Goal: Task Accomplishment & Management: Manage account settings

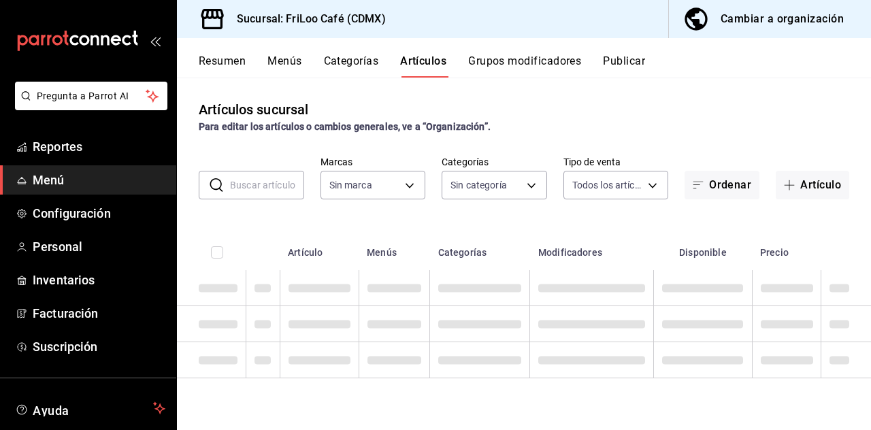
click at [530, 65] on button "Grupos modificadores" at bounding box center [524, 65] width 113 height 23
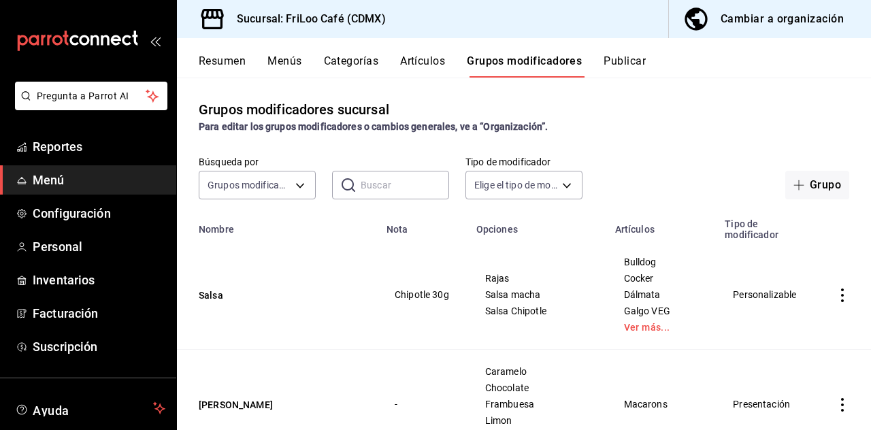
click at [390, 187] on input "text" at bounding box center [405, 184] width 88 height 27
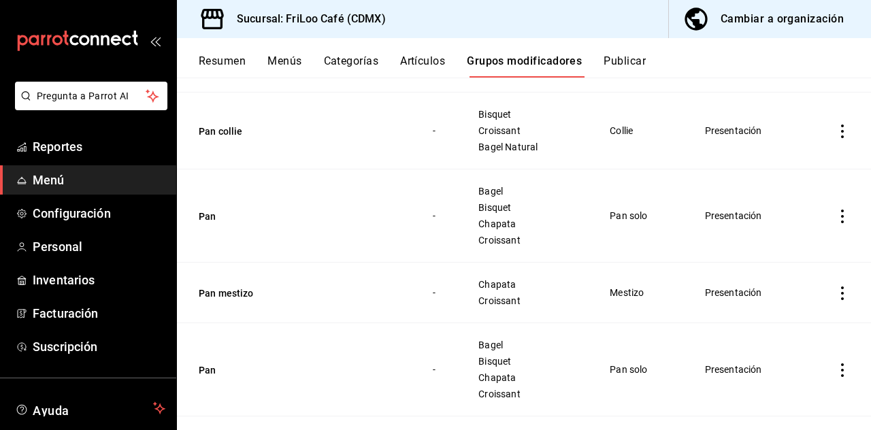
scroll to position [259, 0]
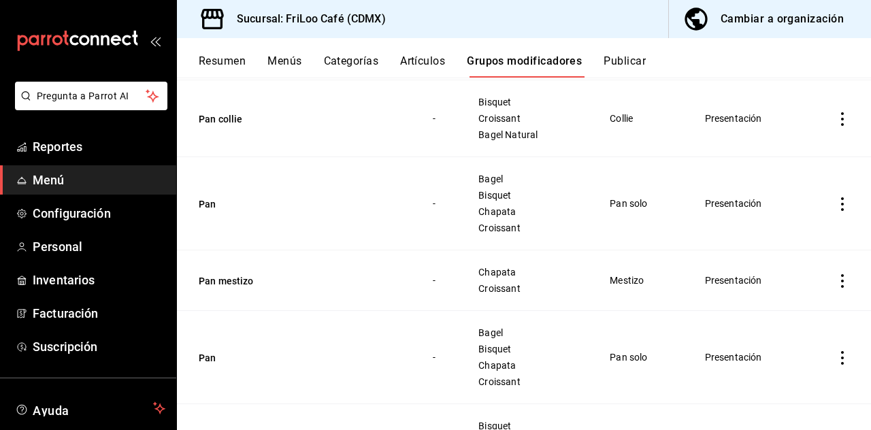
type input "Pan"
click at [239, 284] on button "Pan mestizo" at bounding box center [280, 281] width 163 height 14
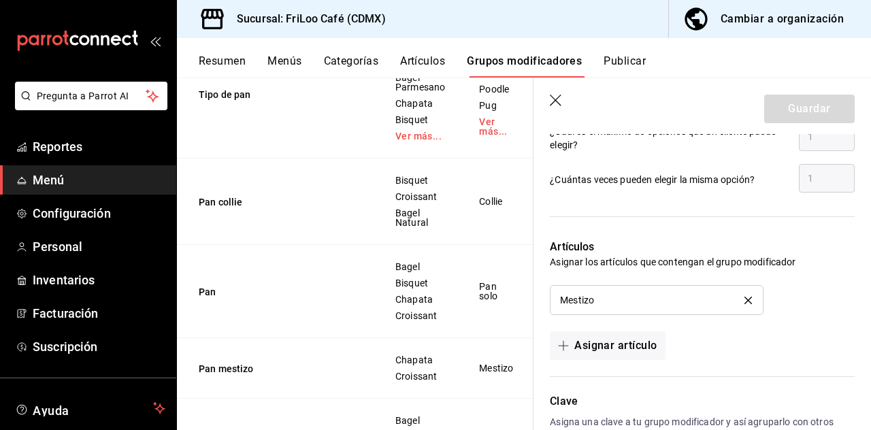
scroll to position [787, 0]
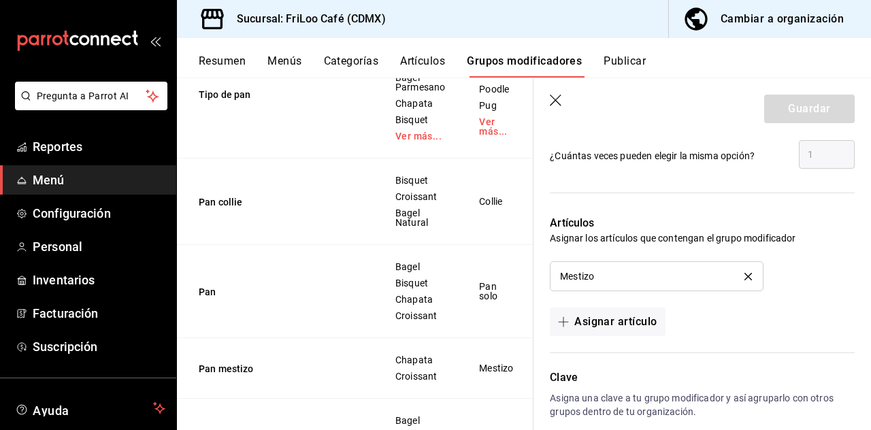
click at [571, 328] on button "Asignar artículo" at bounding box center [607, 321] width 115 height 29
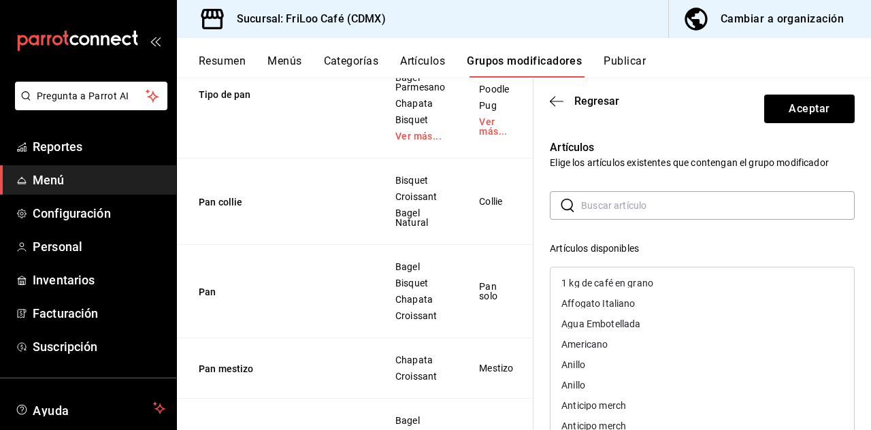
click at [616, 208] on input "text" at bounding box center [717, 205] width 273 height 27
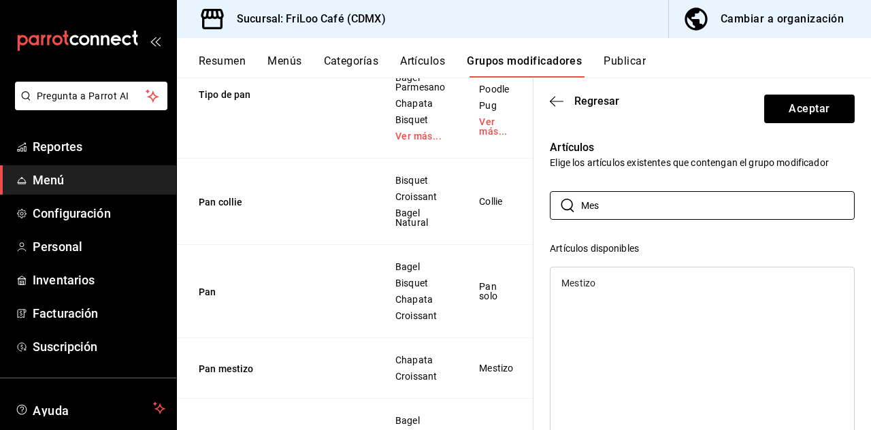
type input "Mes"
click at [584, 290] on div "Mestizo" at bounding box center [701, 283] width 303 height 20
click at [807, 116] on button "Aceptar" at bounding box center [809, 109] width 90 height 29
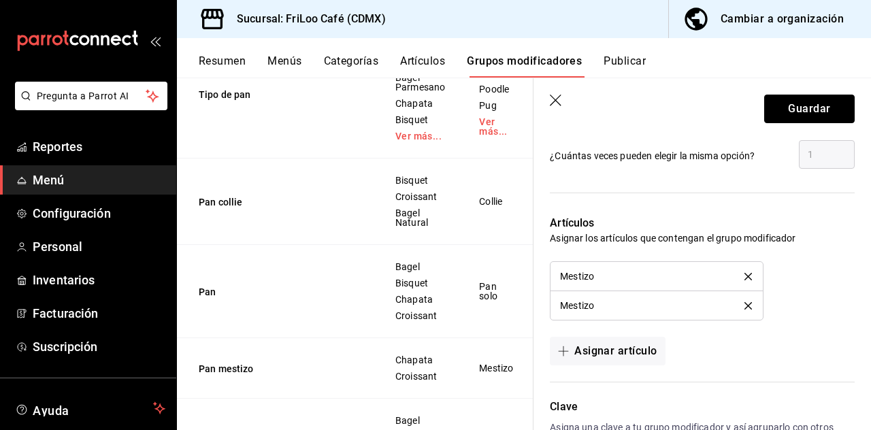
click at [809, 115] on button "Guardar" at bounding box center [809, 109] width 90 height 29
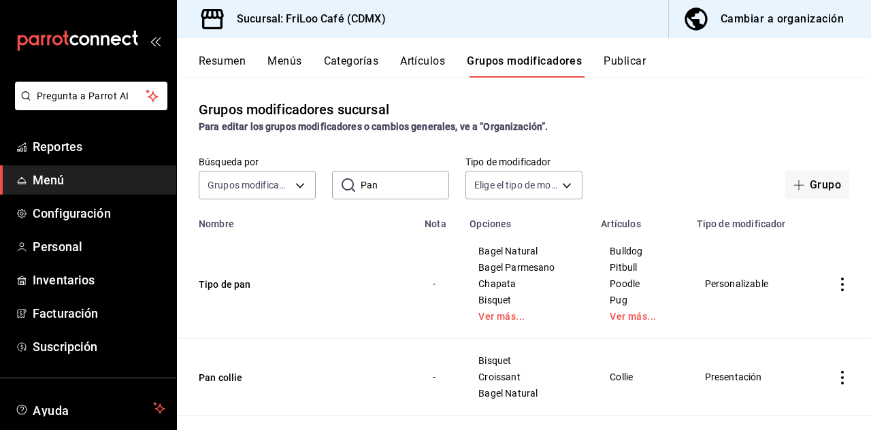
click at [430, 71] on button "Artículos" at bounding box center [422, 65] width 45 height 23
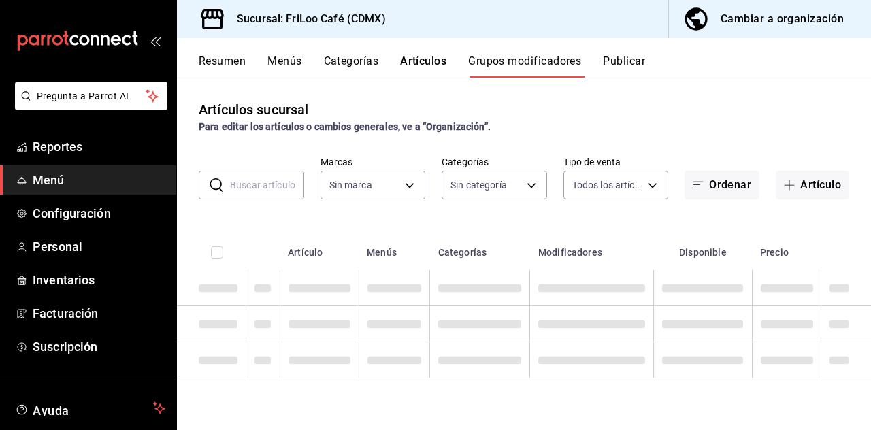
type input "e4bdba6b-3afc-4633-b0eb-b84fb118c14c"
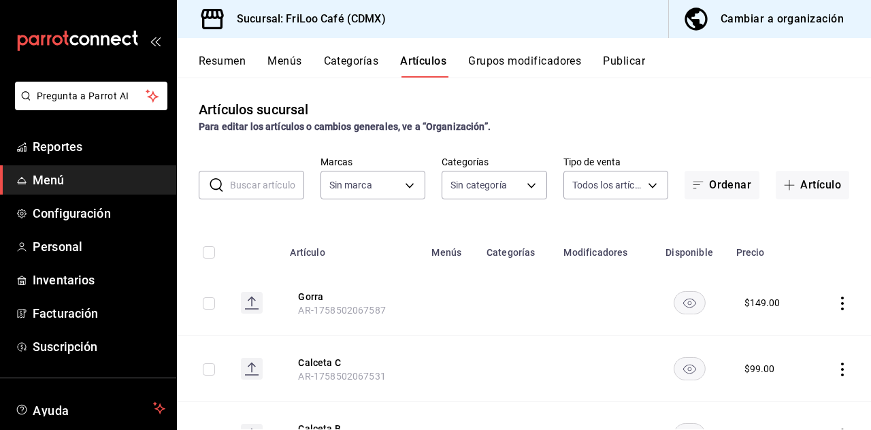
click at [266, 188] on input "text" at bounding box center [267, 184] width 74 height 27
type input "12463e02-e16c-4fb5-87bc-4f8e3a65767e,cc1d0257-09c0-4329-b4ae-f6286884bf40,0e599…"
type input "e4bdba6b-3afc-4633-b0eb-b84fb118c14c"
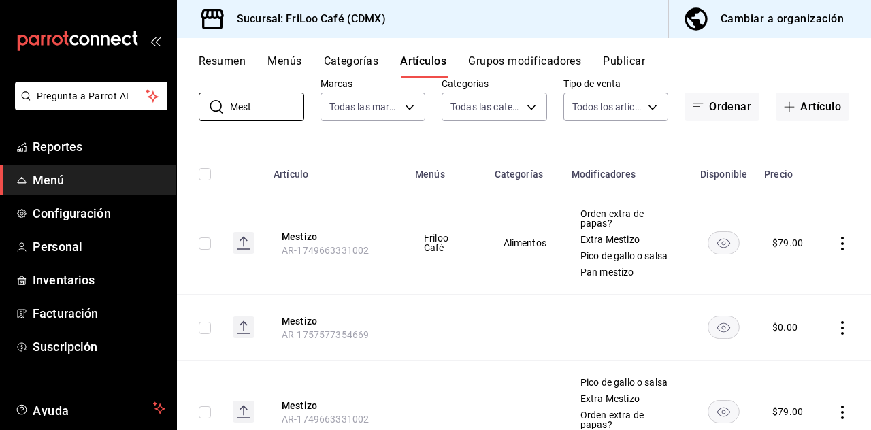
scroll to position [65, 0]
type input "Mest"
click at [842, 321] on icon "actions" at bounding box center [842, 328] width 14 height 14
click at [784, 352] on span "Eliminar" at bounding box center [801, 348] width 35 height 11
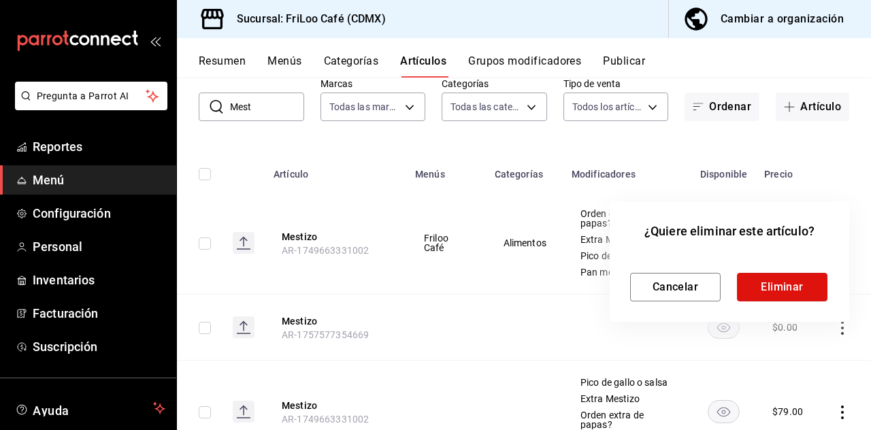
click at [788, 295] on button "Eliminar" at bounding box center [782, 287] width 90 height 29
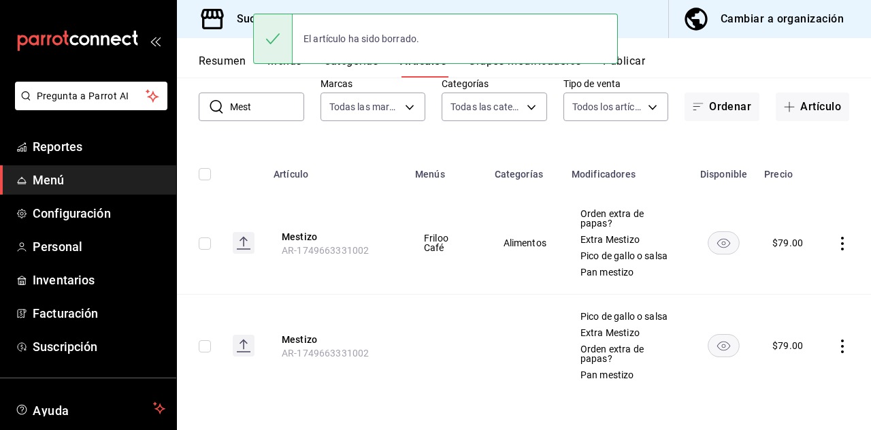
scroll to position [12, 0]
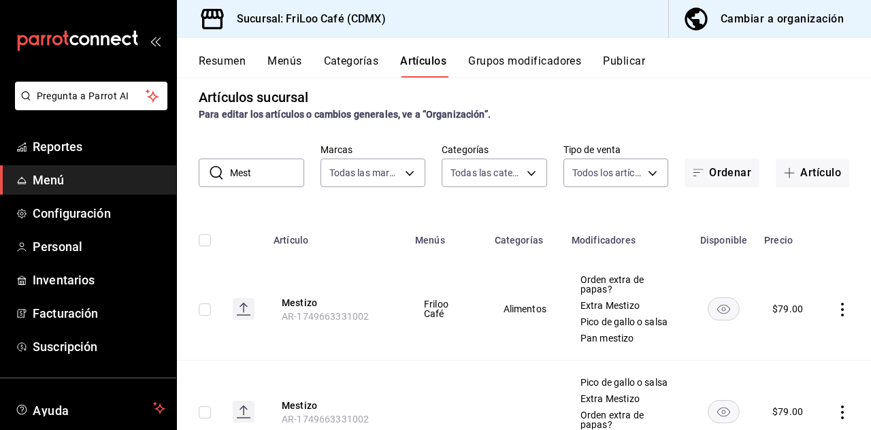
click at [310, 399] on button "Mestizo" at bounding box center [336, 406] width 109 height 14
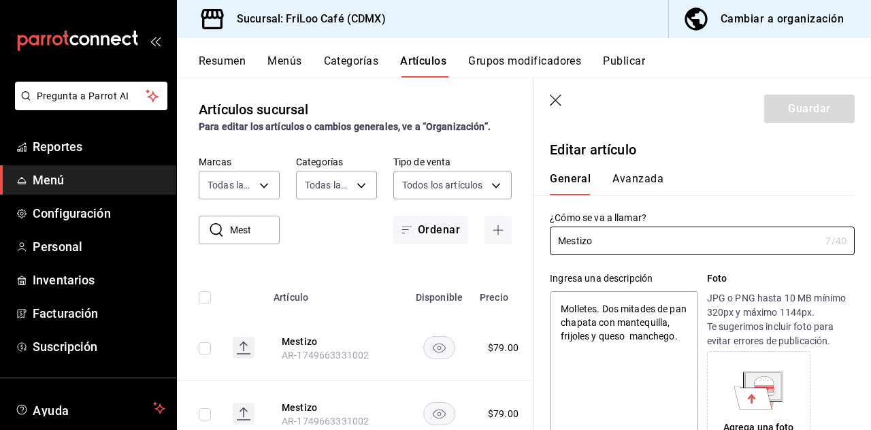
type textarea "x"
type input "$79.00"
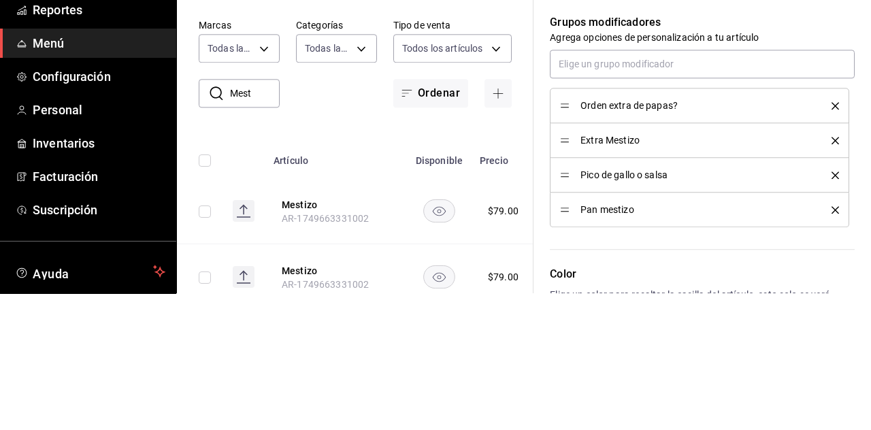
scroll to position [65, 0]
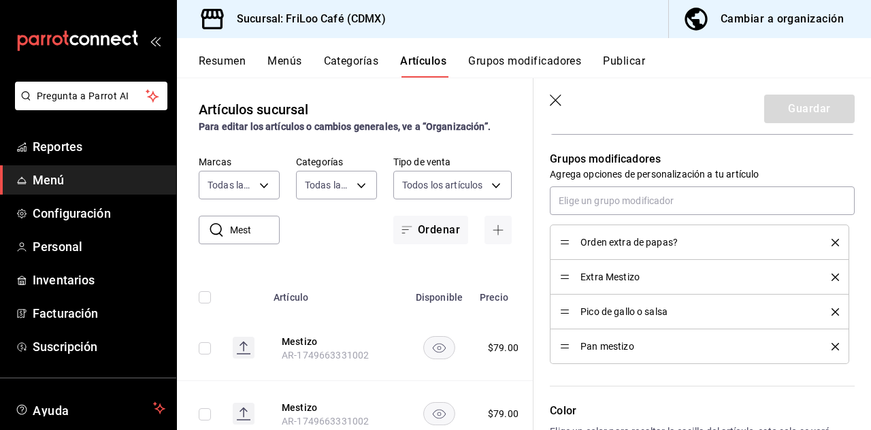
type textarea "x"
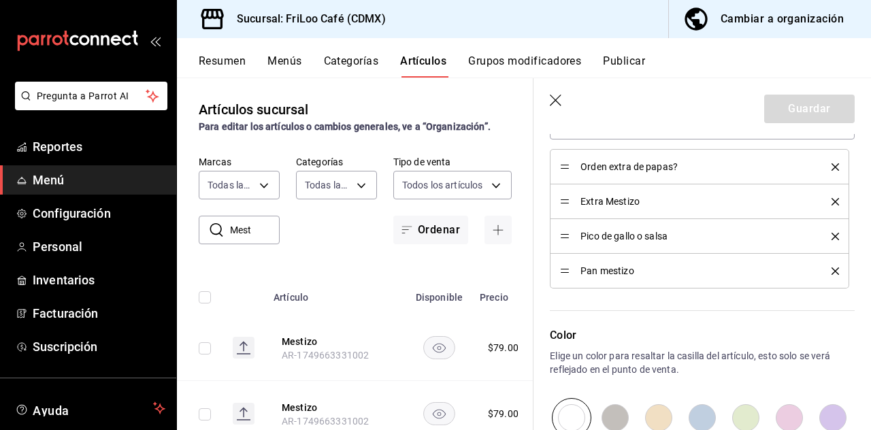
scroll to position [630, 0]
click at [295, 350] on span "AR-1749663331002" at bounding box center [325, 355] width 87 height 11
click at [306, 335] on button "Mestizo" at bounding box center [336, 342] width 109 height 14
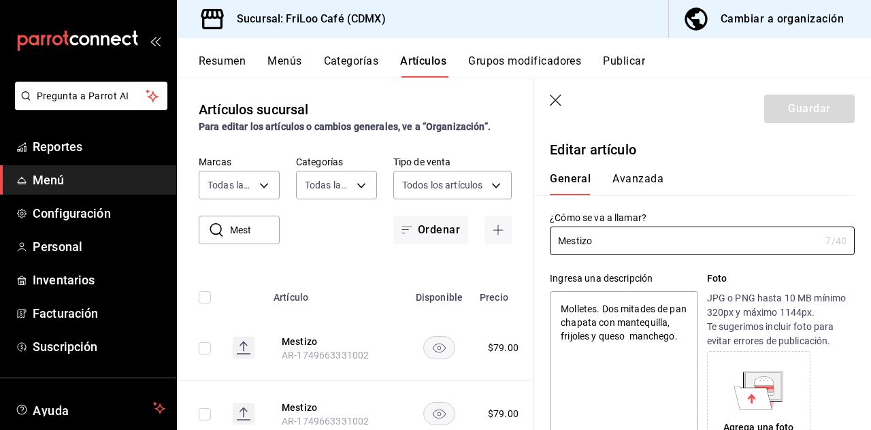
type textarea "x"
type input "$79.00"
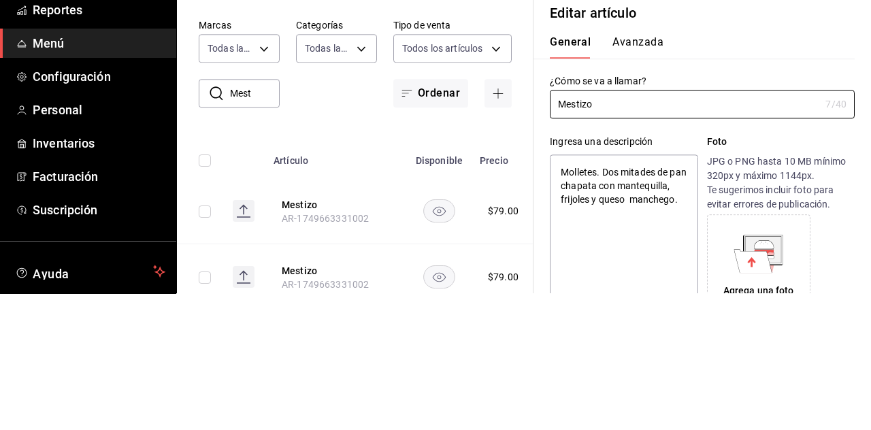
scroll to position [65, 0]
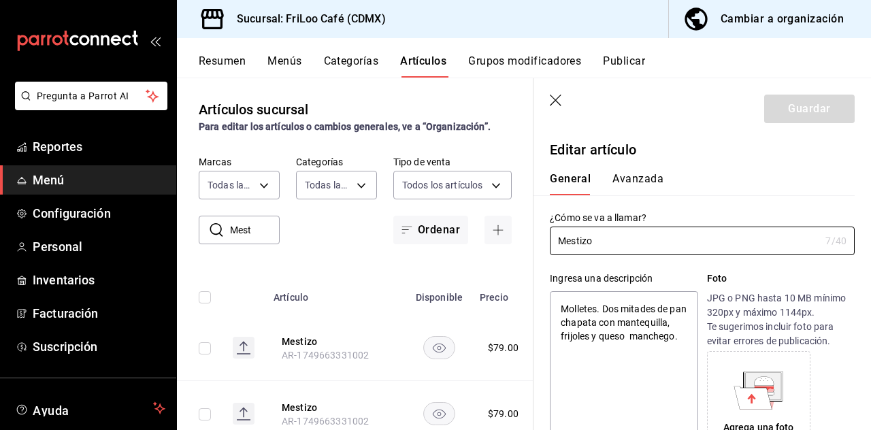
type textarea "x"
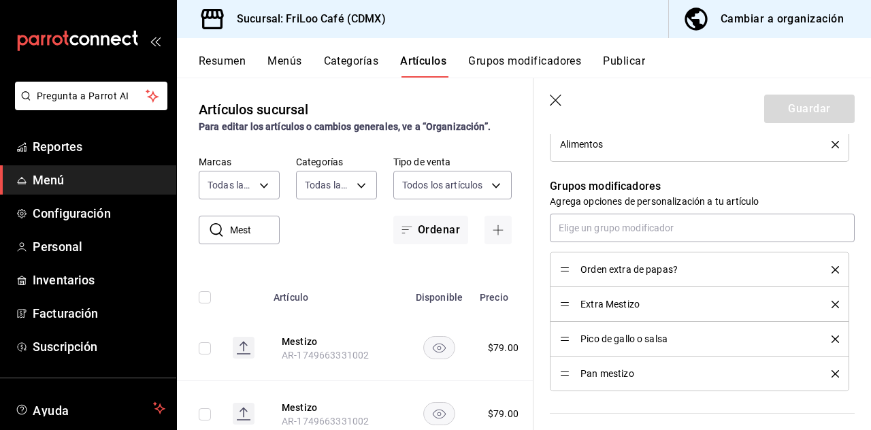
scroll to position [571, 0]
click at [560, 107] on icon "button" at bounding box center [557, 102] width 14 height 14
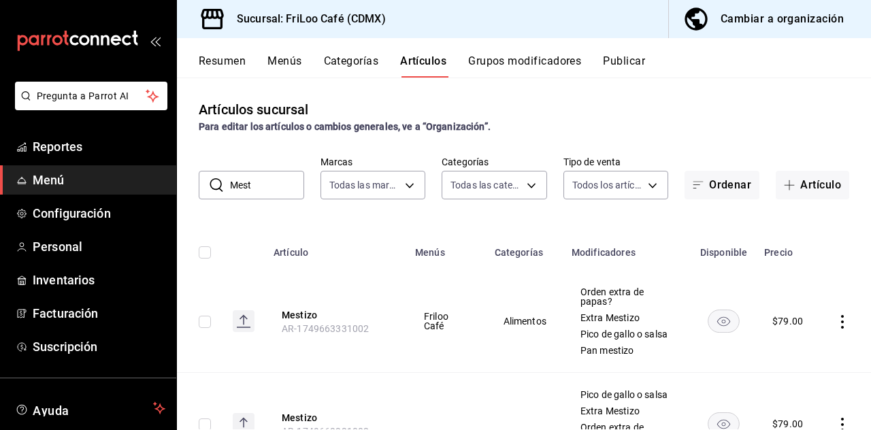
click at [842, 418] on icon "actions" at bounding box center [842, 425] width 14 height 14
click at [795, 403] on li "Eliminar" at bounding box center [789, 394] width 82 height 28
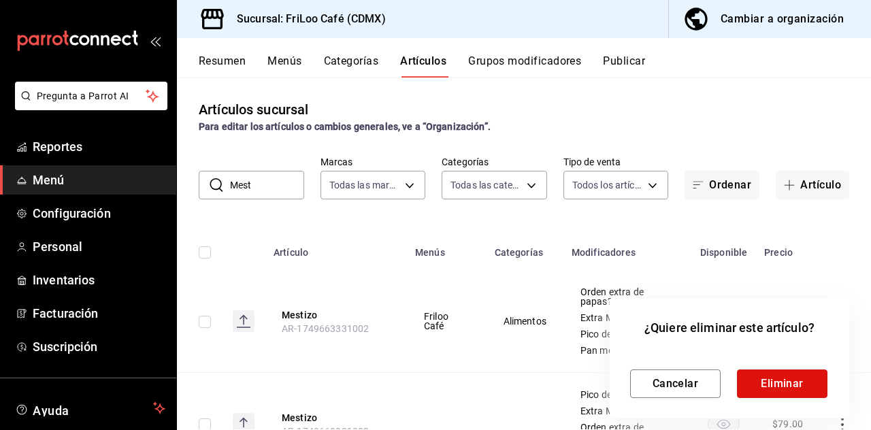
click at [774, 386] on button "Eliminar" at bounding box center [782, 383] width 90 height 29
